Goal: Task Accomplishment & Management: Use online tool/utility

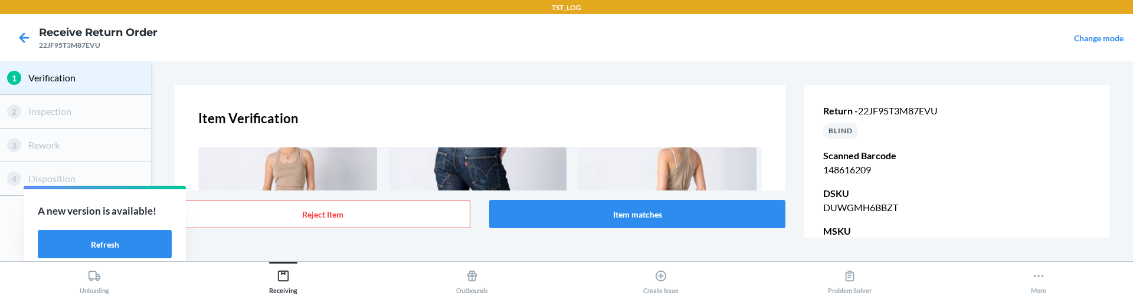
scroll to position [300, 0]
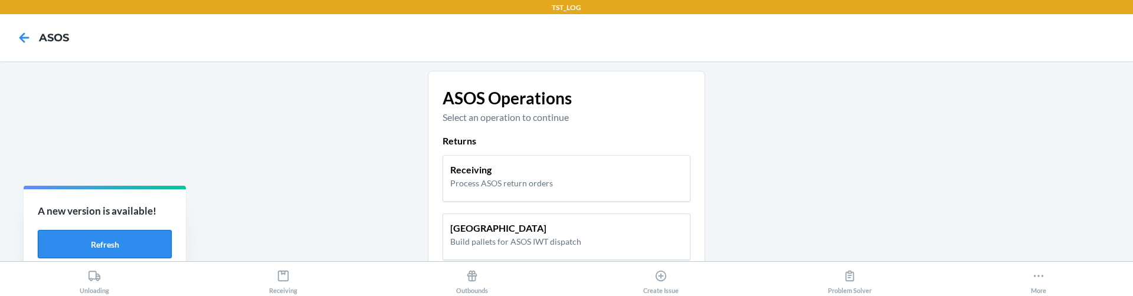
click at [74, 241] on button "Refresh" at bounding box center [105, 244] width 134 height 28
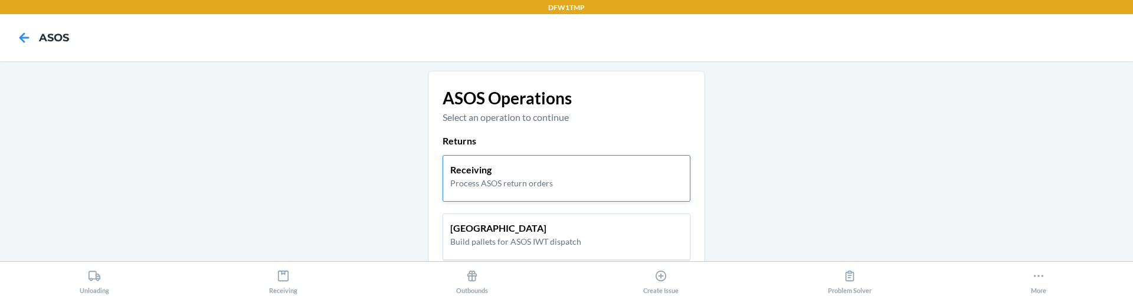
click at [454, 159] on div "Receiving Process ASOS return orders" at bounding box center [567, 178] width 248 height 47
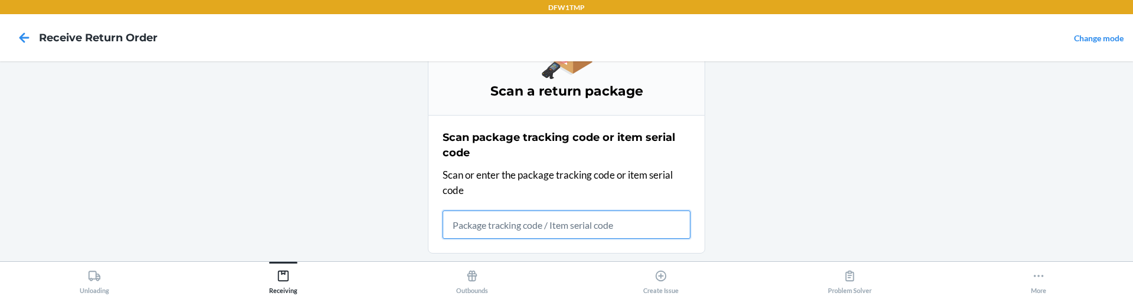
click at [510, 226] on input "text" at bounding box center [567, 225] width 248 height 28
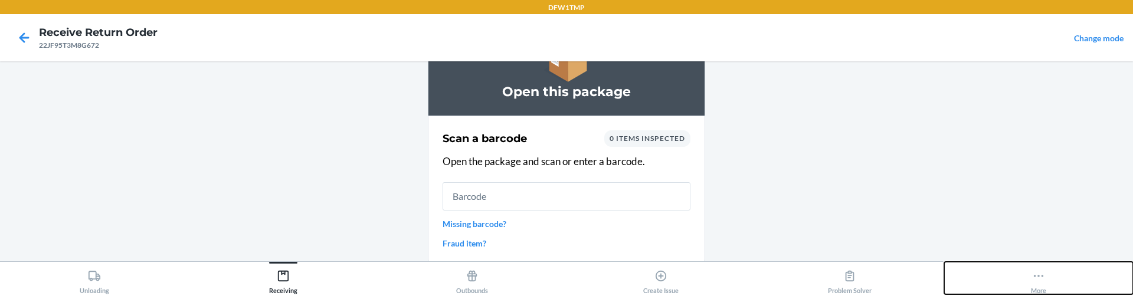
click at [1024, 274] on button "More" at bounding box center [1038, 278] width 189 height 32
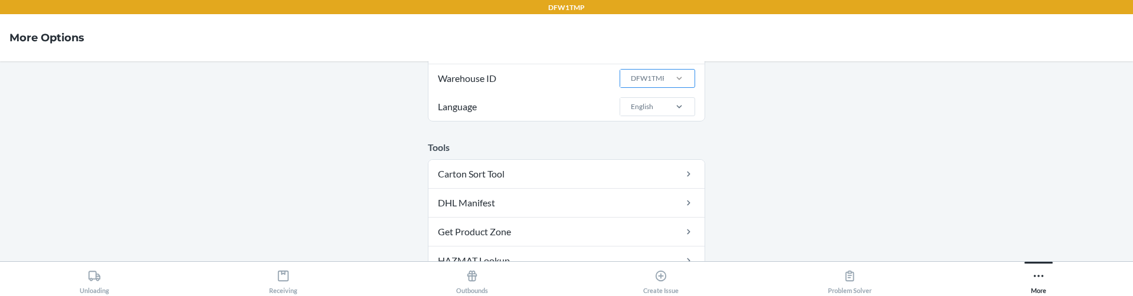
click at [584, 107] on label "Language English" at bounding box center [566, 107] width 276 height 28
click at [630, 107] on input "Language English" at bounding box center [630, 107] width 1 height 11
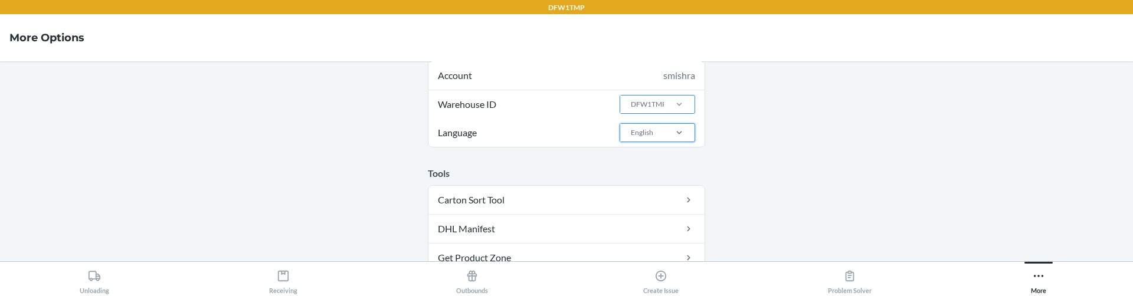
click at [652, 97] on div "DFW1TMP" at bounding box center [642, 105] width 44 height 18
click at [631, 99] on input "Warehouse ID DFW1TMP" at bounding box center [630, 104] width 1 height 11
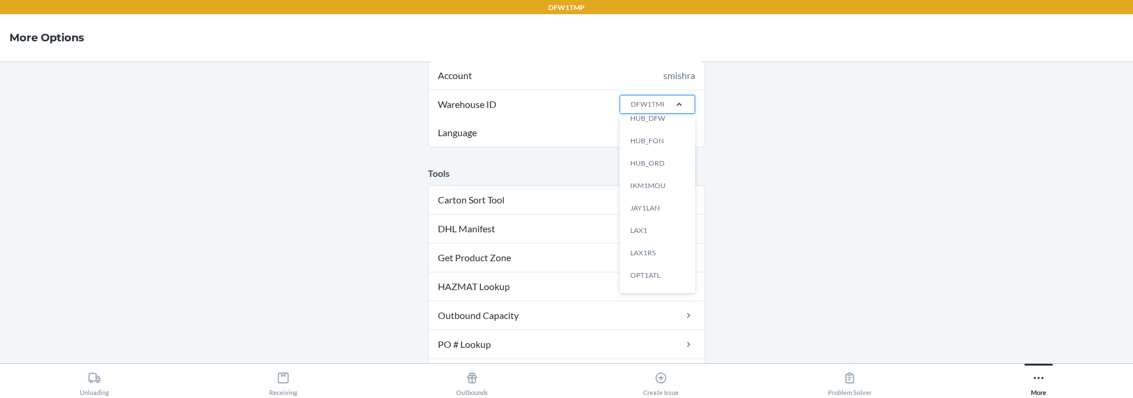
scroll to position [388, 0]
click at [650, 277] on div "TST_LOG" at bounding box center [661, 280] width 64 height 22
click at [631, 110] on input "Warehouse ID option TST_LOG focused, 25 of 25. 25 results available. Use Up and…" at bounding box center [630, 104] width 1 height 11
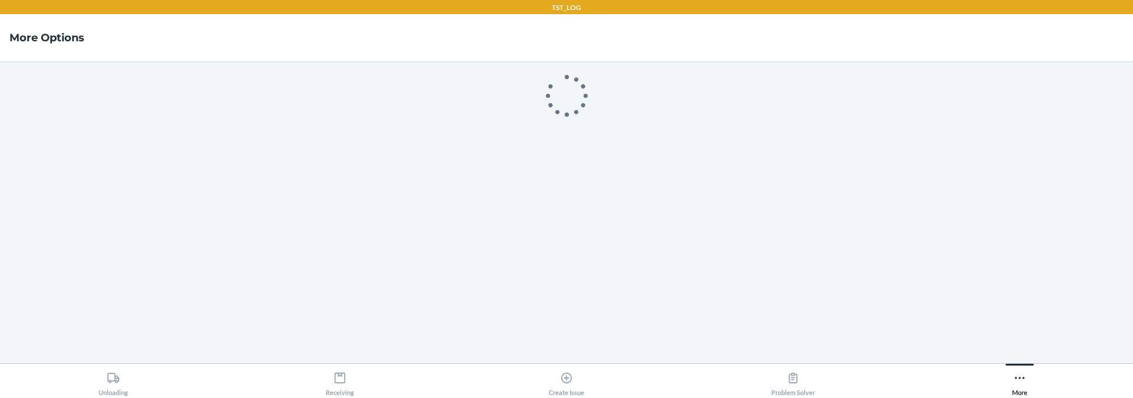
scroll to position [0, 0]
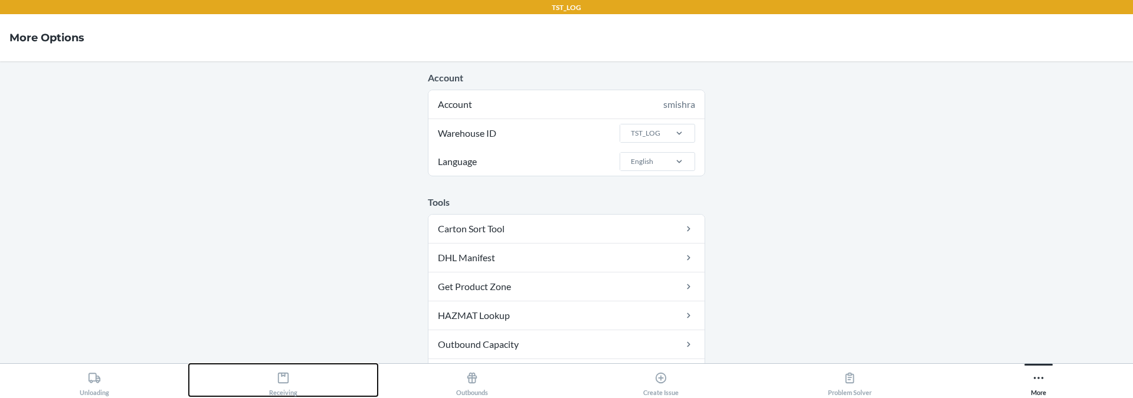
click at [283, 296] on icon at bounding box center [283, 378] width 13 height 13
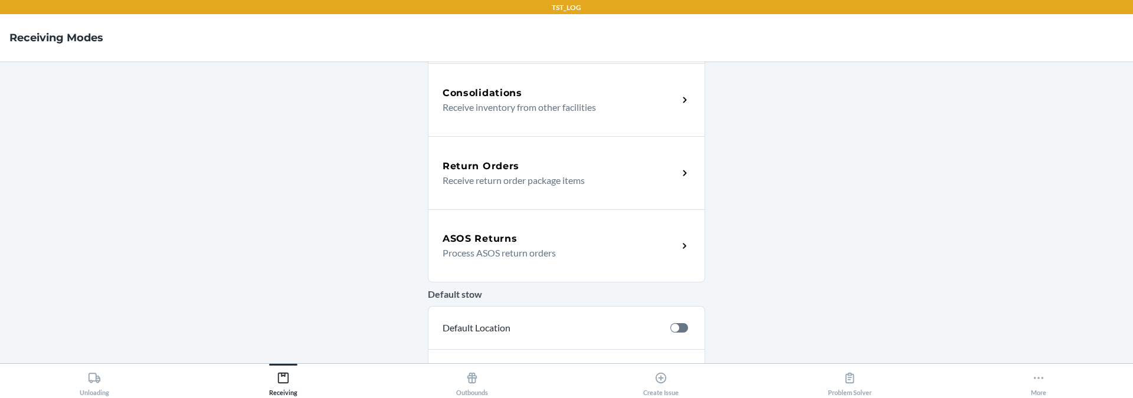
click at [533, 265] on div "ASOS Returns Process ASOS return orders" at bounding box center [566, 246] width 277 height 73
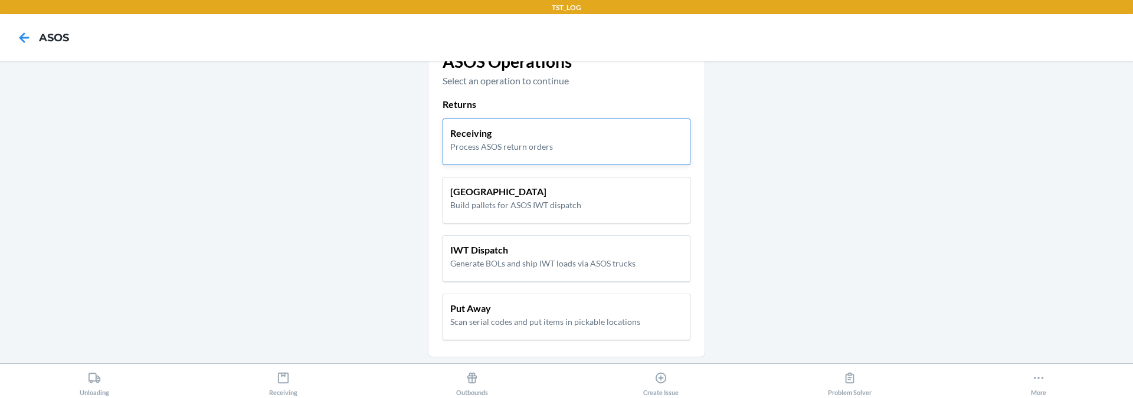
click at [552, 135] on div "Receiving Process ASOS return orders" at bounding box center [566, 139] width 233 height 27
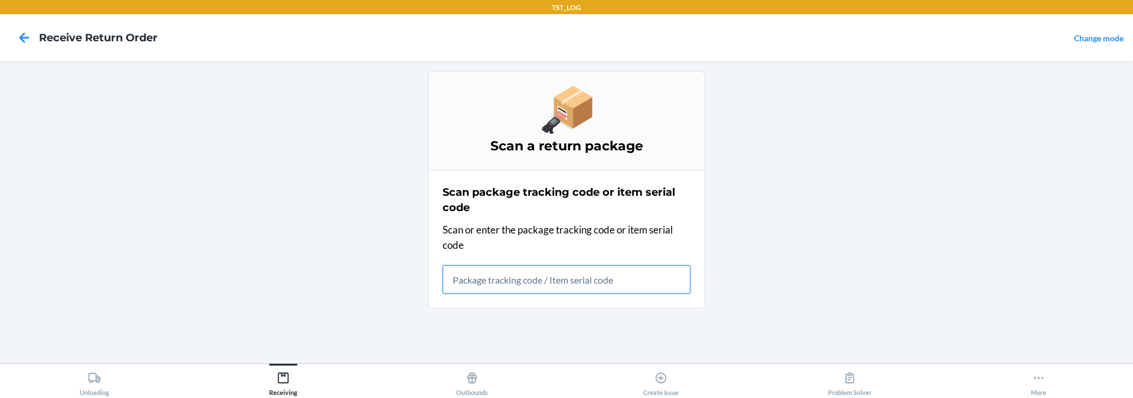
click at [472, 273] on input "text" at bounding box center [567, 280] width 248 height 28
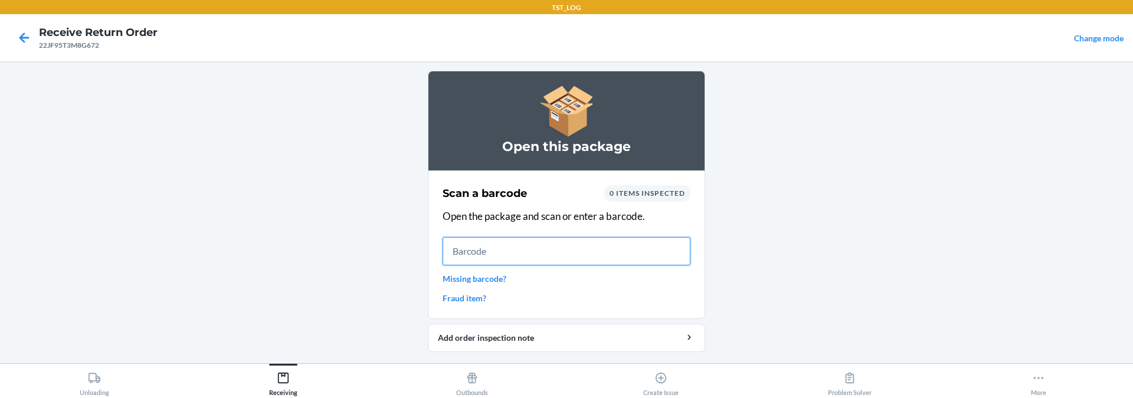
click at [470, 240] on input "text" at bounding box center [567, 251] width 248 height 28
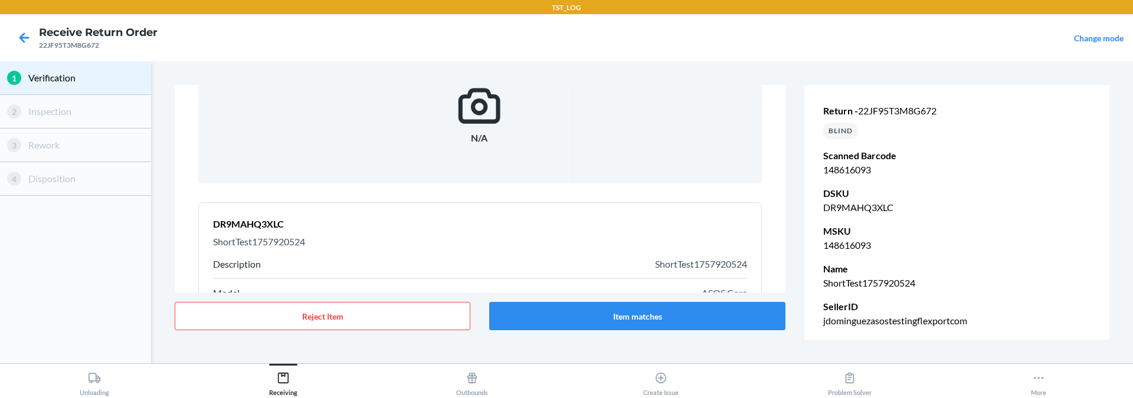
scroll to position [233, 0]
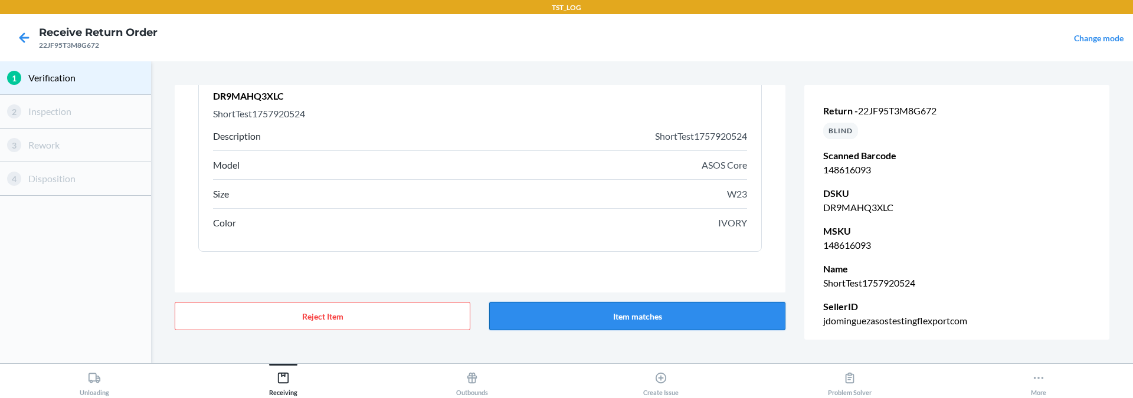
click at [662, 296] on button "Item matches" at bounding box center [637, 316] width 296 height 28
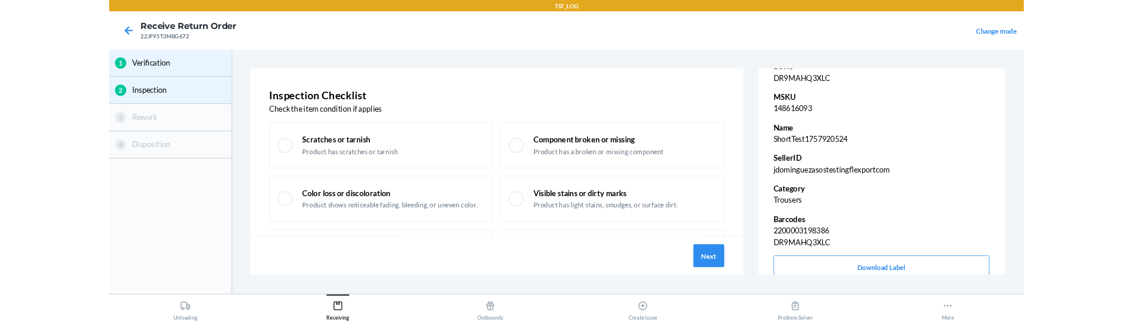
scroll to position [138, 0]
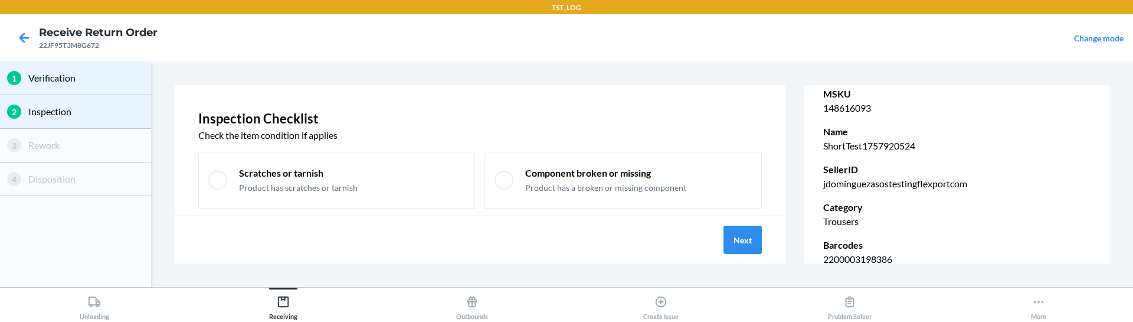
click at [947, 180] on p "jdominguezasostestingflexportcom" at bounding box center [956, 183] width 267 height 14
click at [667, 109] on p "Inspection Checklist" at bounding box center [480, 118] width 564 height 19
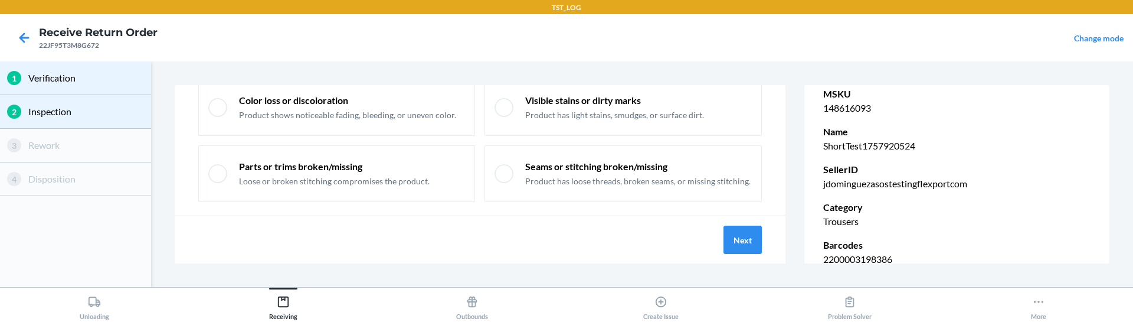
scroll to position [156, 0]
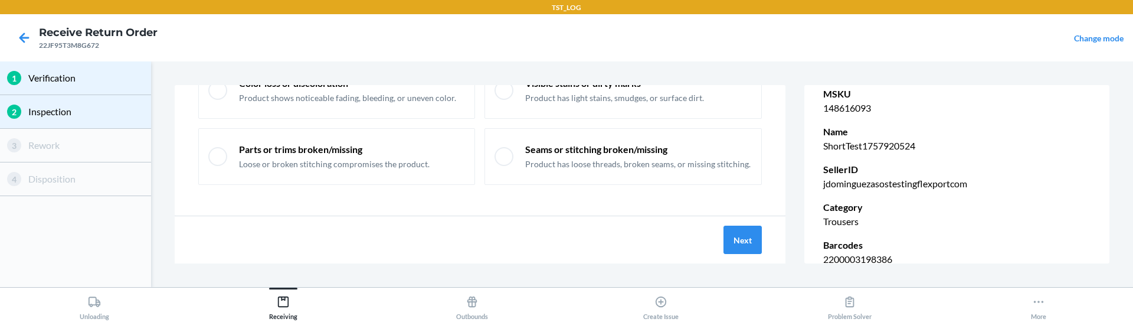
click at [653, 192] on div "Inspection Checklist Check the item condition if applies Scratches or tarnish P…" at bounding box center [480, 150] width 611 height 130
click at [747, 241] on button "Next" at bounding box center [743, 239] width 38 height 28
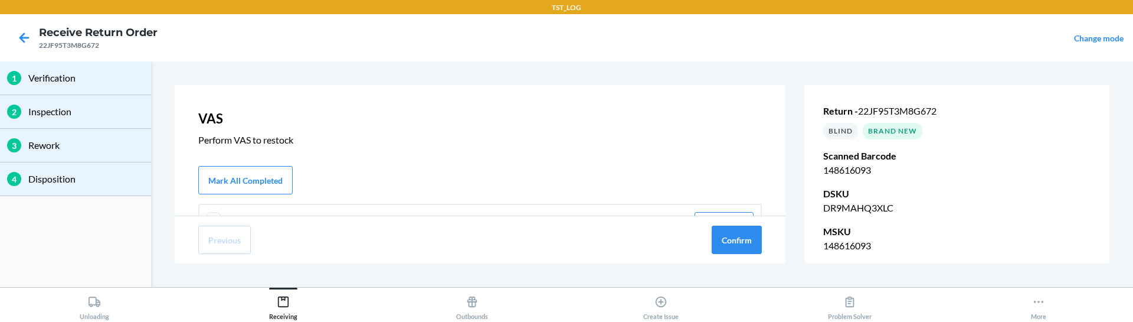
scroll to position [67, 0]
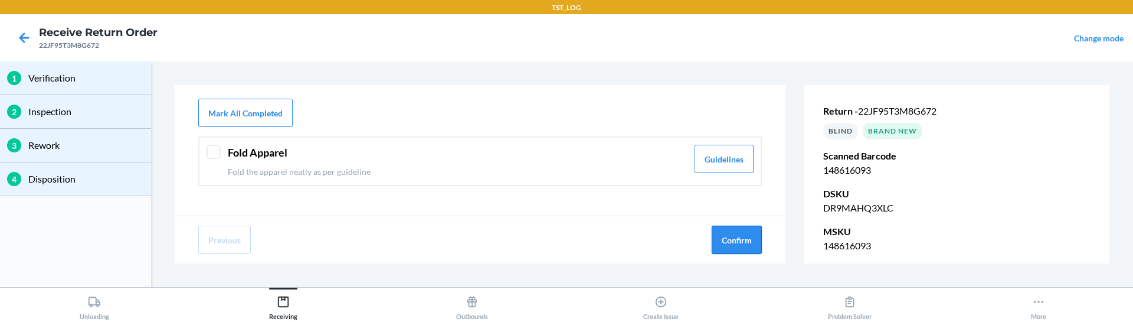
click at [736, 241] on button "Confirm" at bounding box center [737, 239] width 50 height 28
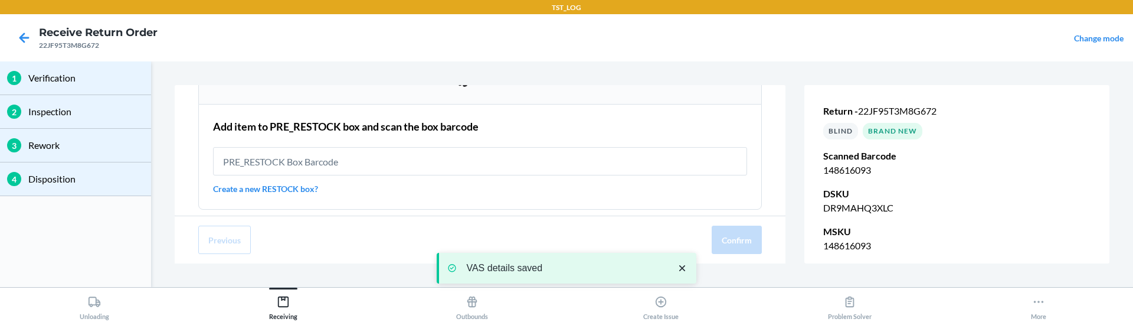
scroll to position [197, 0]
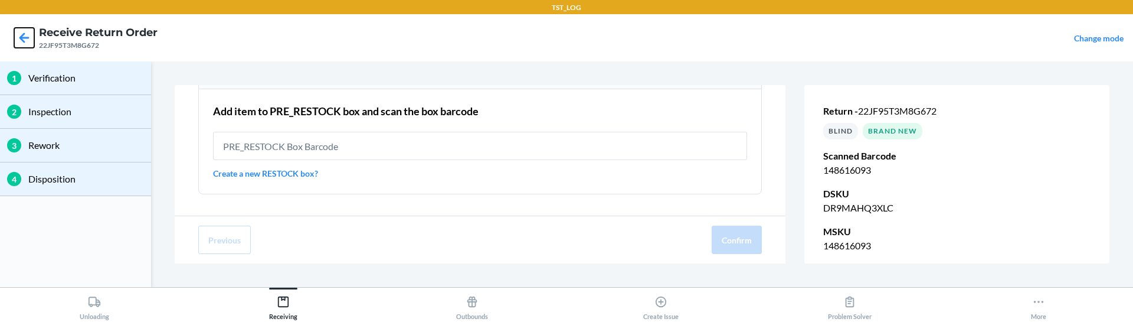
click at [24, 38] on icon at bounding box center [24, 37] width 10 height 10
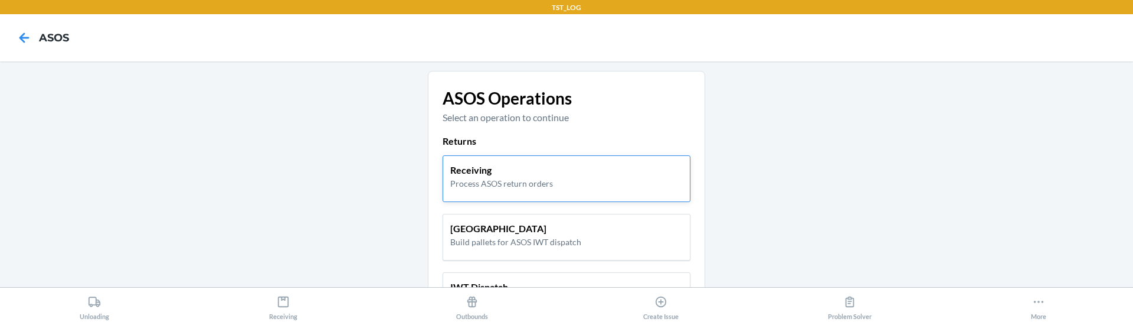
click at [476, 178] on p "Process ASOS return orders" at bounding box center [501, 183] width 103 height 12
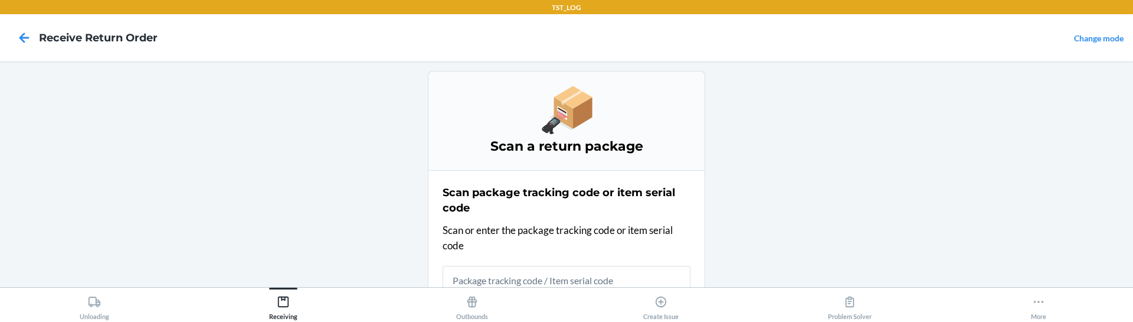
scroll to position [6, 0]
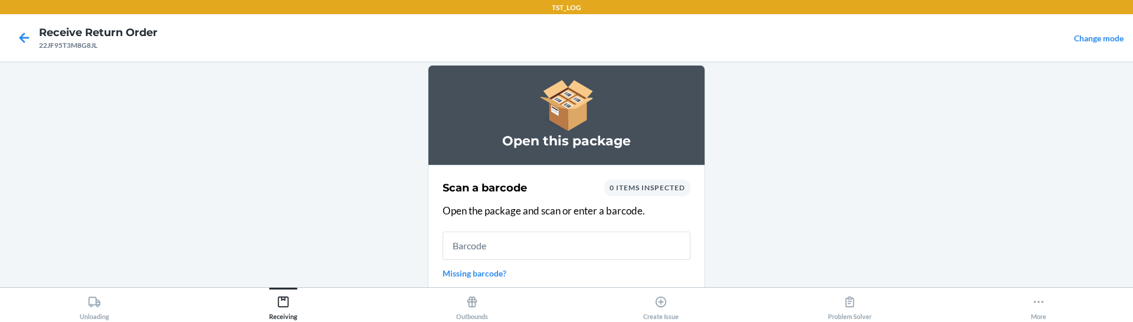
click at [427, 152] on main "Open this package Scan a barcode 0 items inspected Open the package and scan or…" at bounding box center [566, 173] width 1133 height 225
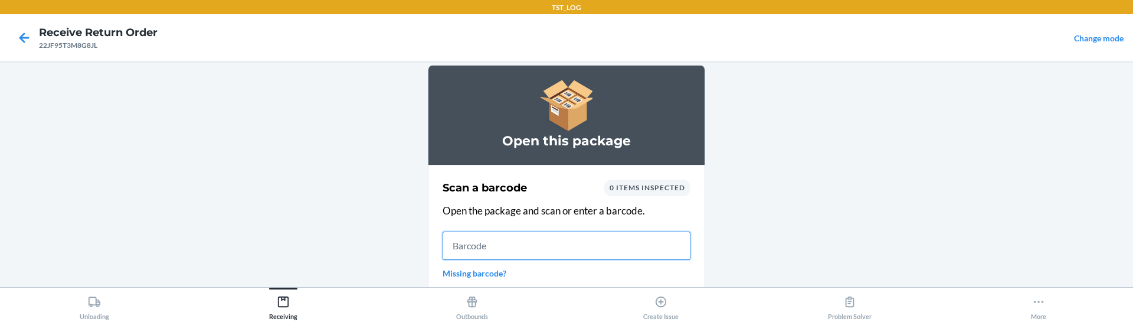
click at [519, 245] on input "text" at bounding box center [567, 245] width 248 height 28
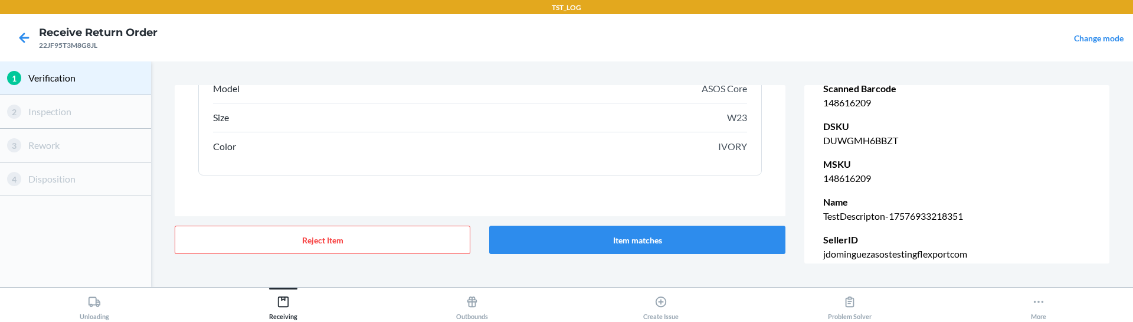
scroll to position [214, 0]
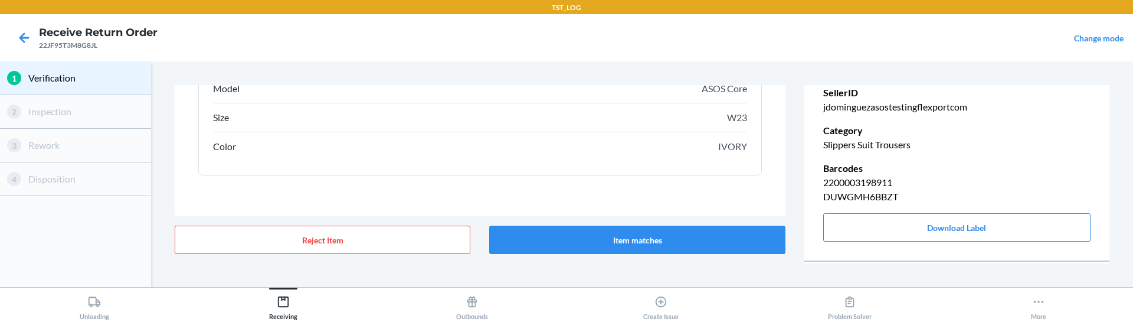
click at [871, 168] on p "Barcodes" at bounding box center [956, 168] width 267 height 14
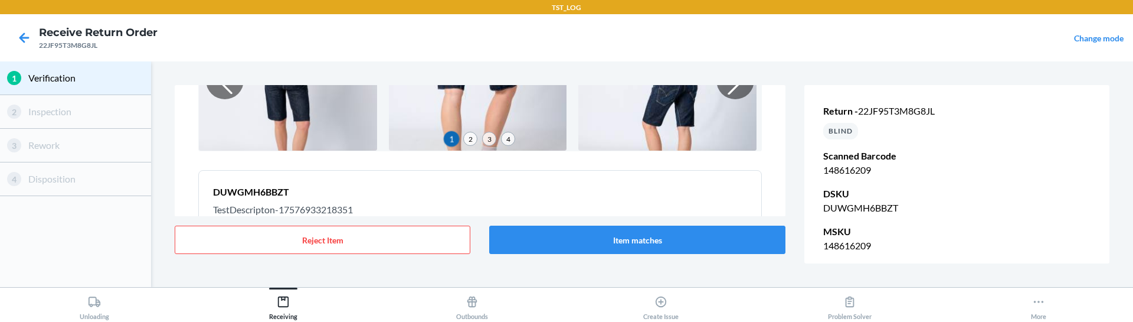
scroll to position [310, 0]
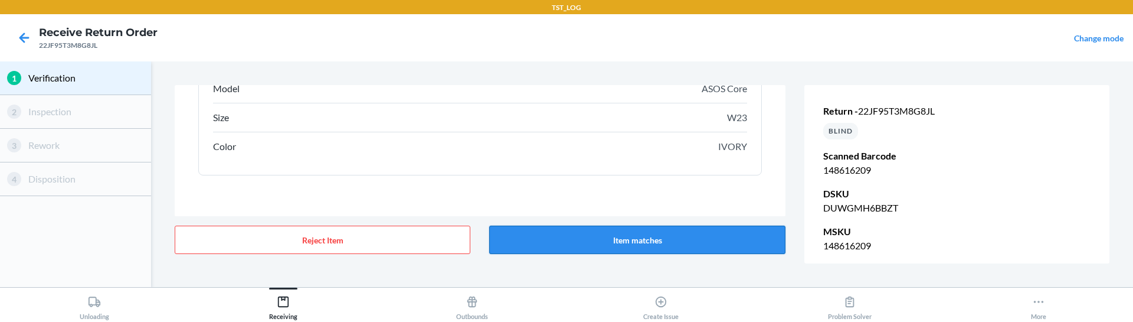
click at [627, 228] on button "Item matches" at bounding box center [637, 239] width 296 height 28
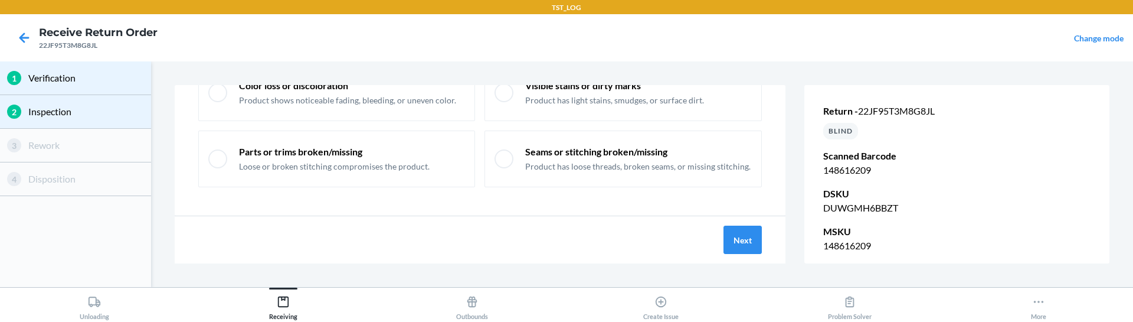
scroll to position [156, 0]
click at [754, 235] on button "Next" at bounding box center [743, 239] width 38 height 28
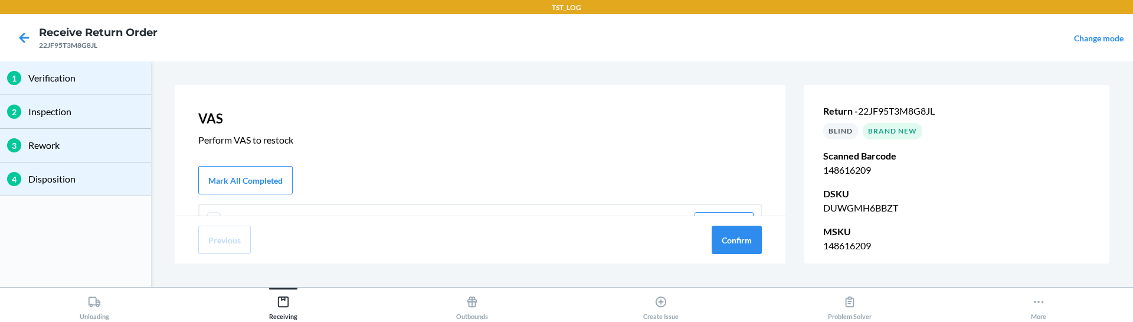
scroll to position [67, 0]
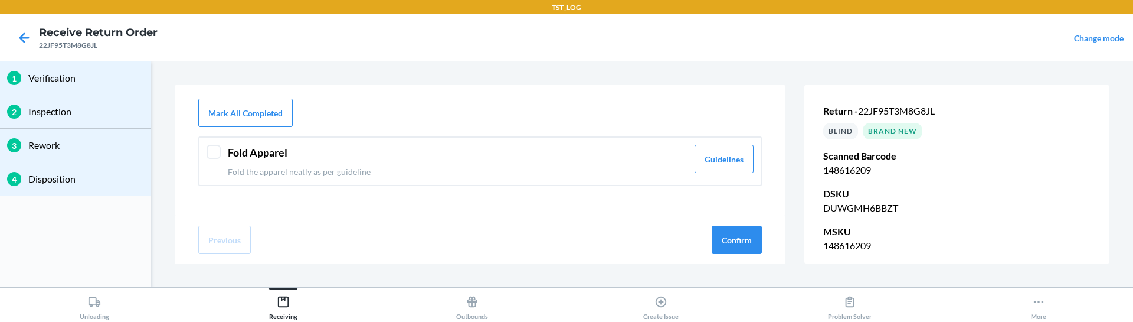
click at [210, 146] on div at bounding box center [214, 152] width 14 height 14
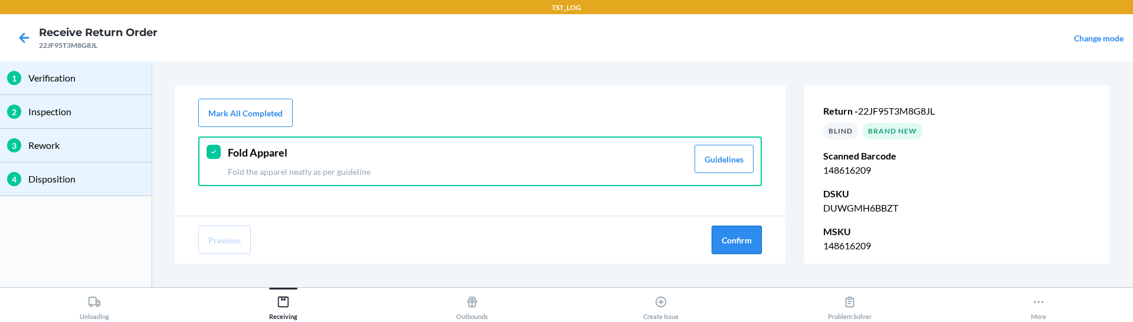
click at [732, 231] on button "Confirm" at bounding box center [737, 239] width 50 height 28
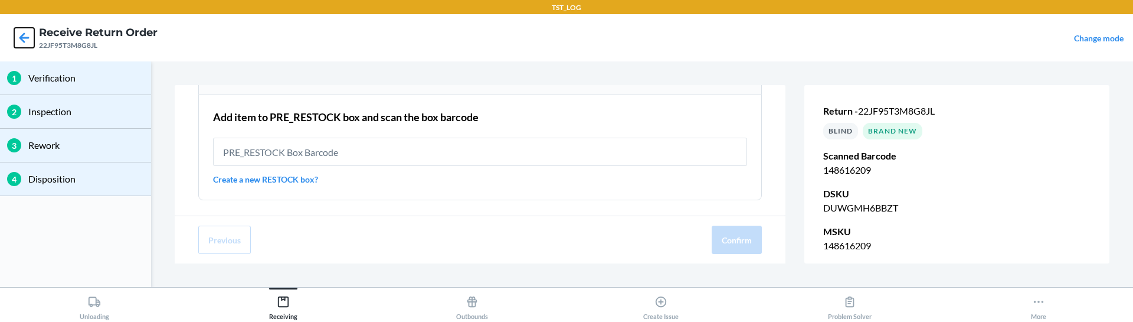
click at [21, 32] on icon at bounding box center [24, 38] width 20 height 20
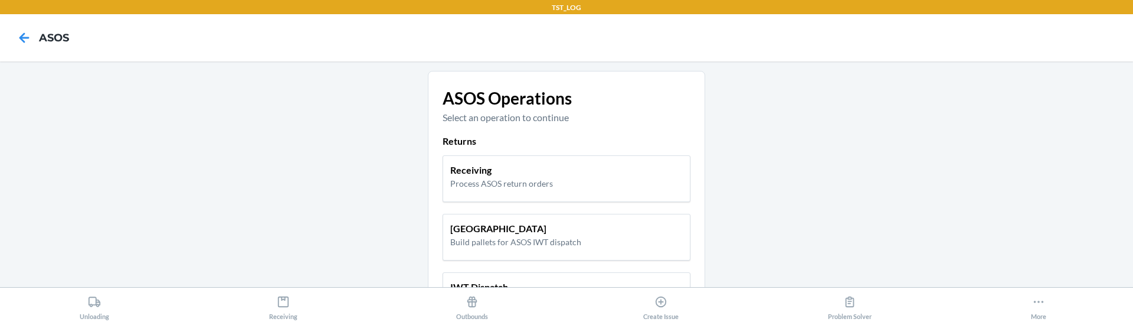
click at [266, 219] on main "ASOS Operations Select an operation to continue Returns Receiving Process ASOS …" at bounding box center [566, 173] width 1133 height 225
click at [501, 186] on p "Process ASOS return orders" at bounding box center [501, 183] width 103 height 12
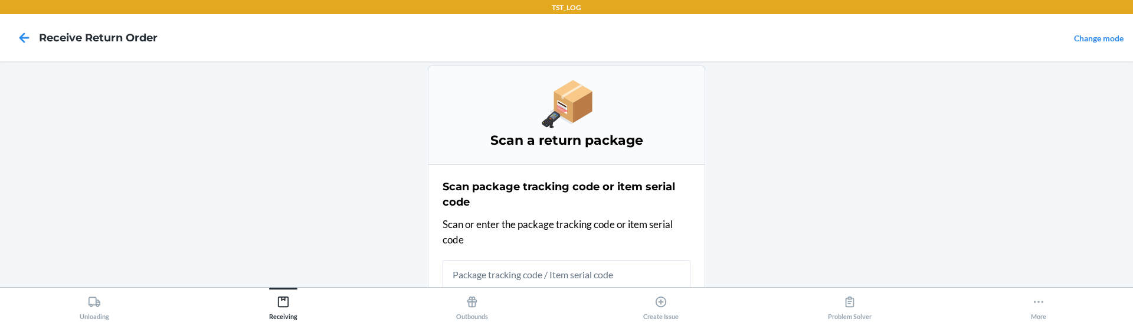
click at [487, 270] on input "text" at bounding box center [567, 274] width 248 height 28
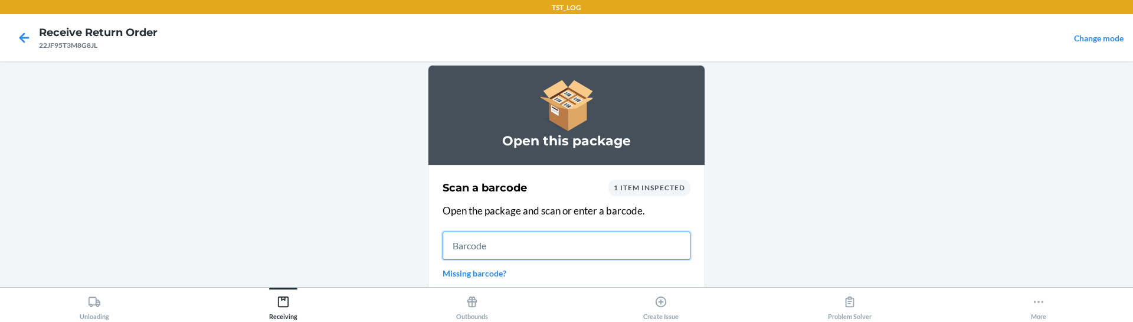
scroll to position [106, 0]
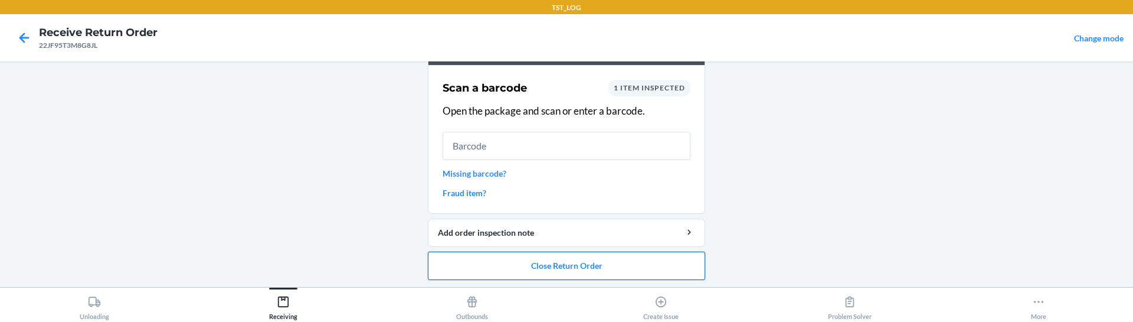
click at [517, 260] on button "Close Return Order" at bounding box center [566, 265] width 277 height 28
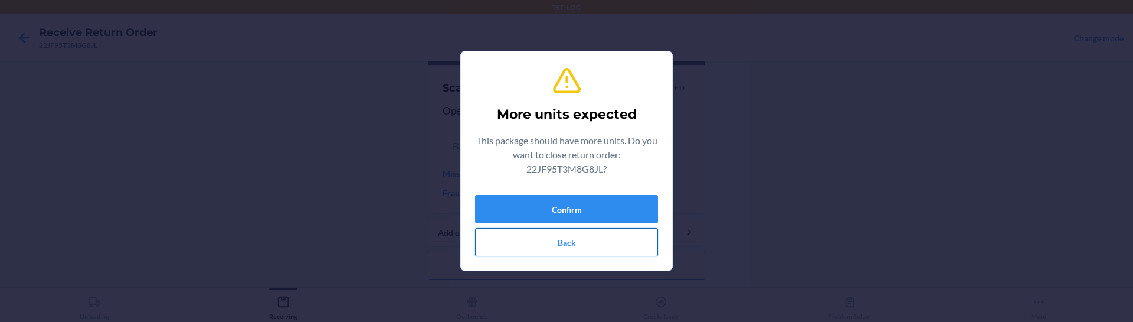
click at [561, 240] on button "Back" at bounding box center [566, 242] width 183 height 28
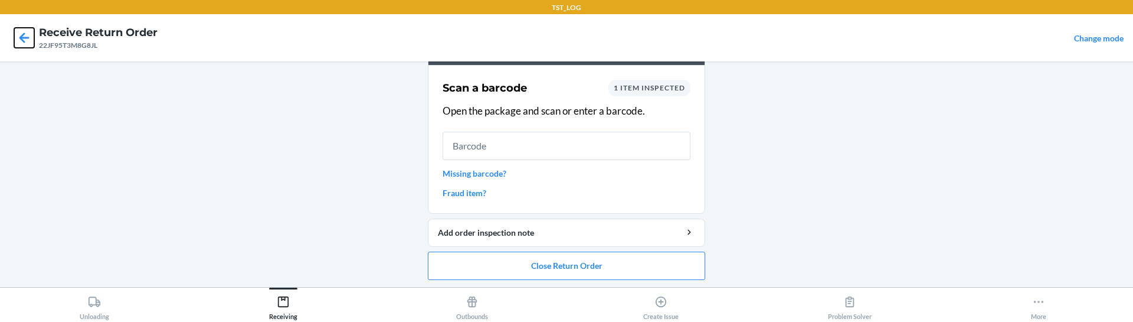
click at [24, 35] on icon at bounding box center [24, 38] width 20 height 20
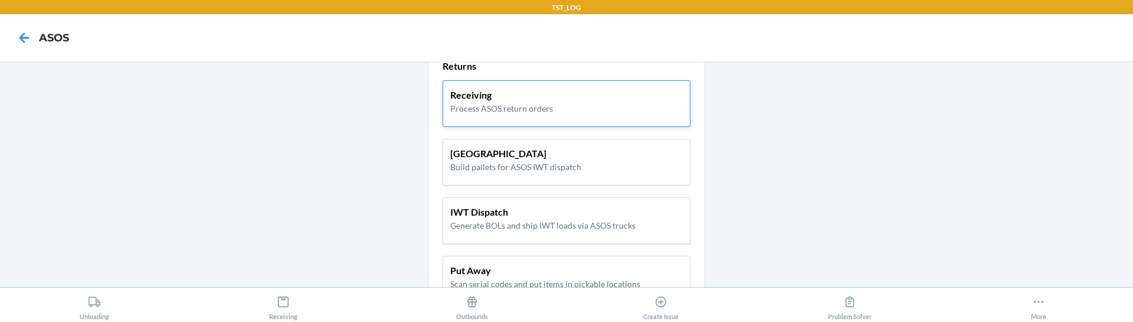
click at [479, 113] on p "Process ASOS return orders" at bounding box center [501, 108] width 103 height 12
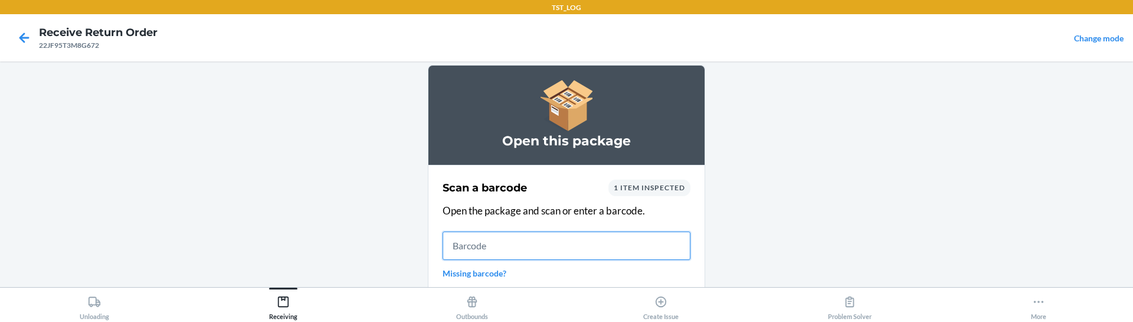
scroll to position [106, 0]
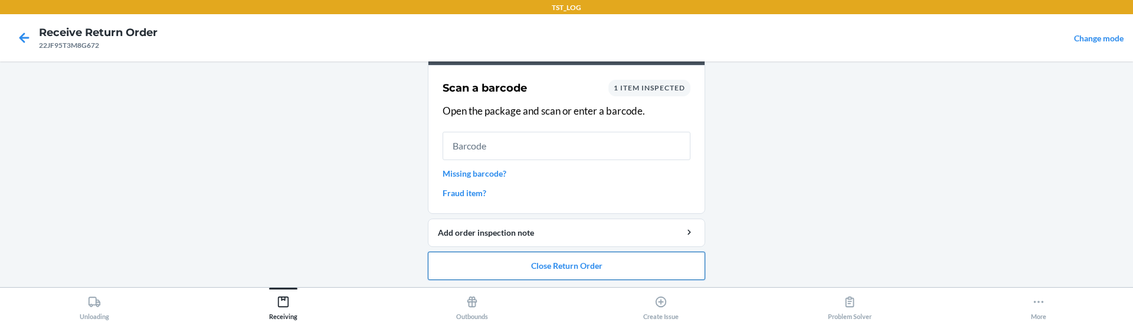
click at [489, 266] on button "Close Return Order" at bounding box center [566, 265] width 277 height 28
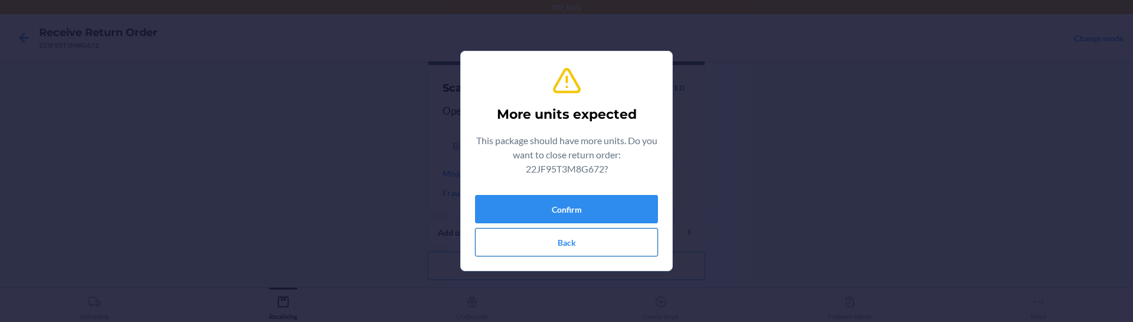
click at [542, 244] on button "Back" at bounding box center [566, 242] width 183 height 28
